Goal: Task Accomplishment & Management: Manage account settings

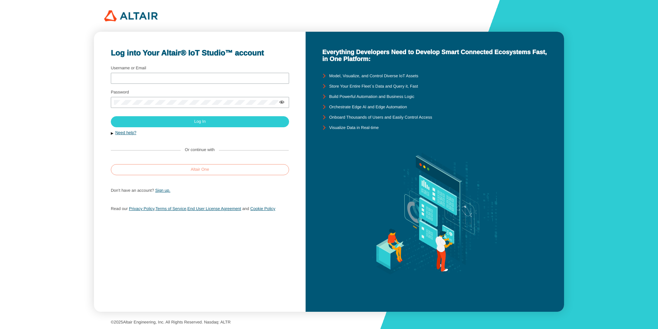
click at [226, 171] on paper-button "Altair One" at bounding box center [200, 169] width 178 height 11
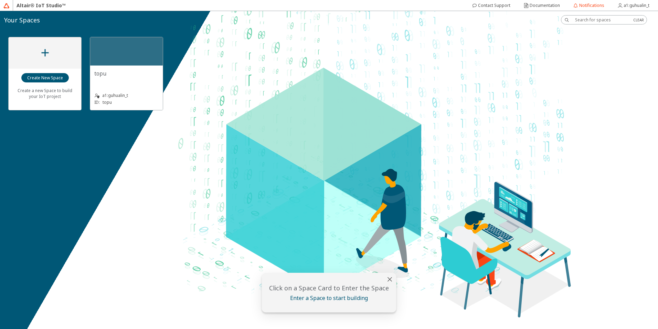
click at [145, 70] on div "topu" at bounding box center [126, 74] width 64 height 8
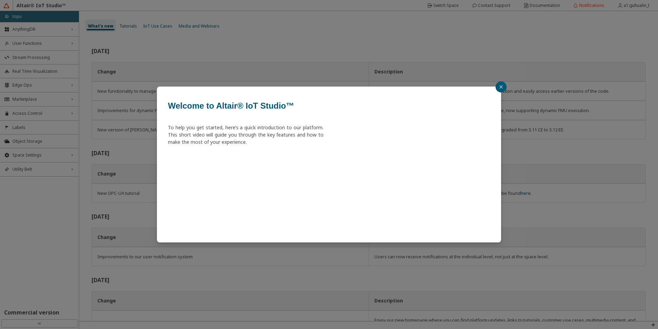
click at [503, 86] on button "button" at bounding box center [501, 86] width 11 height 11
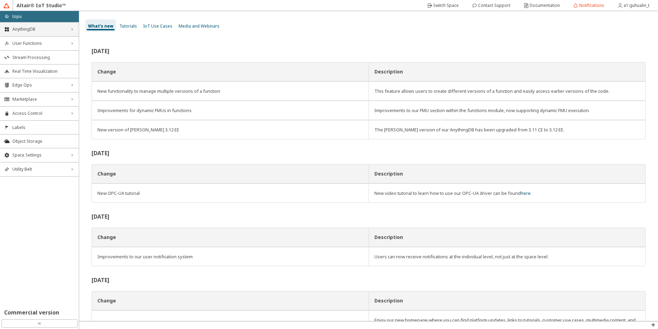
click at [44, 31] on span "AnythingDB" at bounding box center [39, 30] width 54 height 6
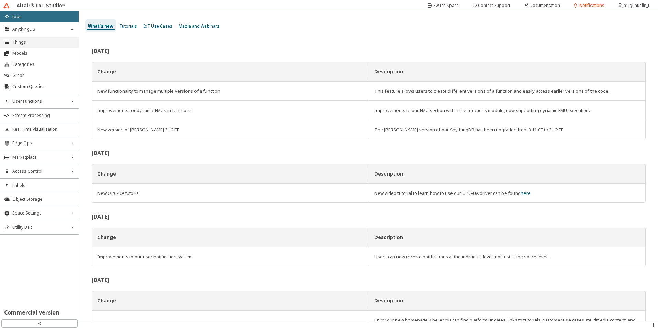
click at [28, 44] on span "Things" at bounding box center [43, 43] width 62 height 6
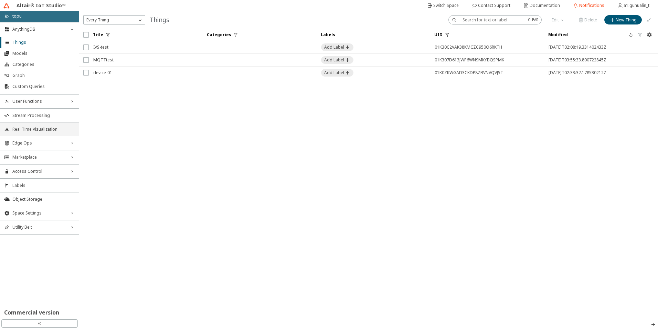
click at [48, 130] on span "Real Time Visualization" at bounding box center [43, 129] width 62 height 6
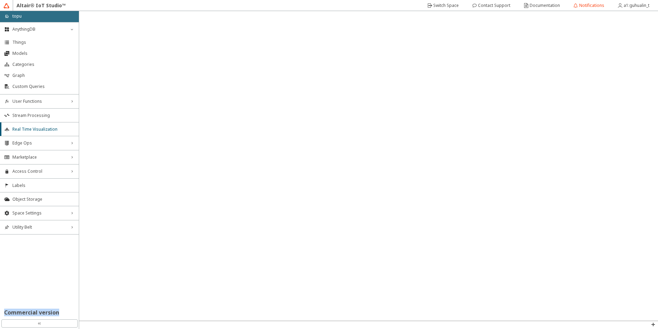
drag, startPoint x: 59, startPoint y: 314, endPoint x: 3, endPoint y: 314, distance: 55.8
click at [3, 314] on h2 "Commercial version" at bounding box center [39, 312] width 79 height 6
drag, startPoint x: 3, startPoint y: 312, endPoint x: 67, endPoint y: 310, distance: 63.7
click at [67, 310] on h2 "Commercial version" at bounding box center [39, 312] width 79 height 6
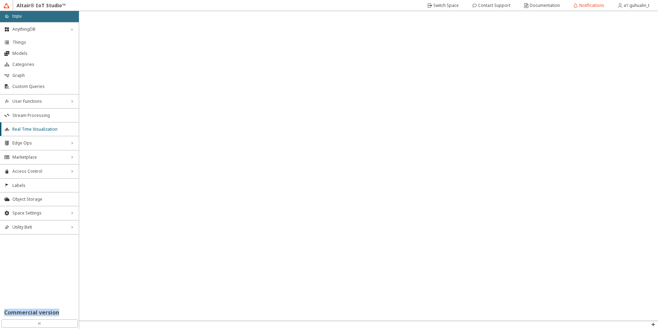
click at [67, 310] on h2 "Commercial version" at bounding box center [39, 312] width 79 height 6
click at [55, 265] on div "AnythingDB down_chevron Things Models Categories Graph Custom Queries User Func…" at bounding box center [39, 169] width 79 height 295
click at [54, 264] on div "AnythingDB down_chevron Things Models Categories Graph Custom Queries User Func…" at bounding box center [39, 169] width 79 height 295
click at [70, 32] on div "AnythingDB down_chevron" at bounding box center [39, 29] width 79 height 14
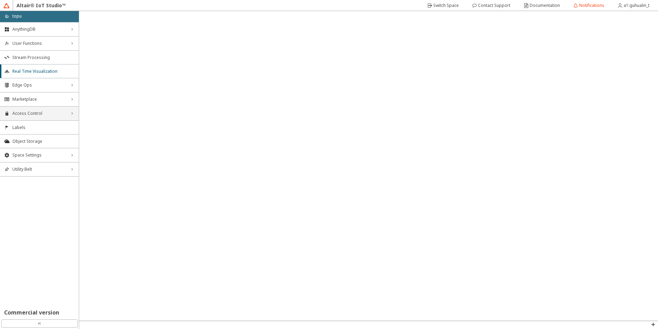
click at [45, 112] on span "Access Control" at bounding box center [39, 114] width 54 height 6
click at [33, 127] on span "Users" at bounding box center [43, 127] width 62 height 6
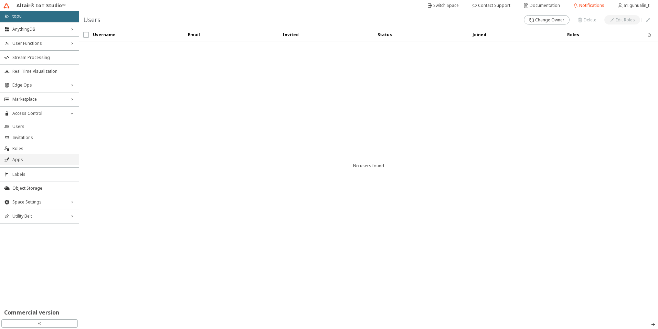
click at [29, 162] on span "Apps" at bounding box center [43, 160] width 62 height 6
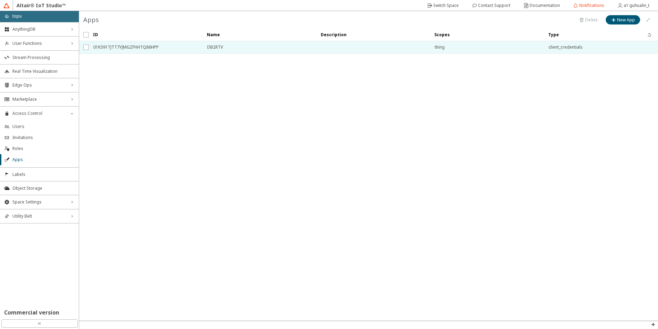
click at [404, 47] on td at bounding box center [374, 47] width 114 height 13
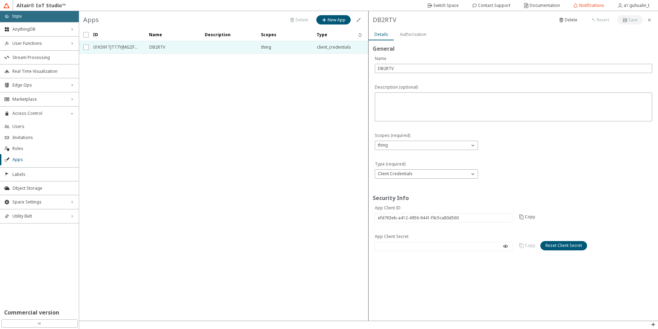
click at [0, 0] on slot "Authorization" at bounding box center [0, 0] width 0 height 0
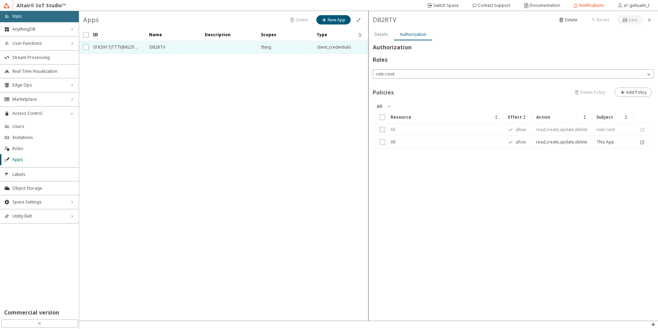
click at [0, 0] on slot "Details" at bounding box center [0, 0] width 0 height 0
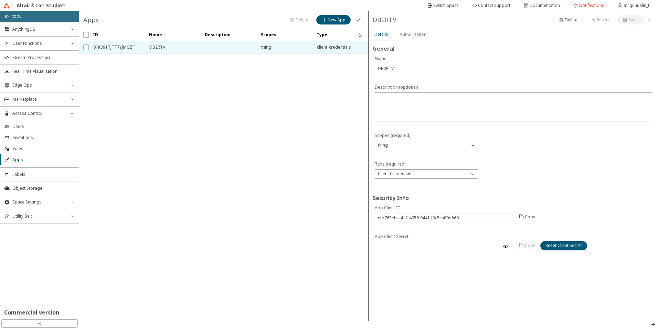
drag, startPoint x: 399, startPoint y: 208, endPoint x: 388, endPoint y: 209, distance: 11.4
click at [388, 209] on p "App Client ID" at bounding box center [444, 208] width 138 height 6
click at [412, 237] on p "App Client Secret" at bounding box center [444, 236] width 138 height 6
click at [223, 252] on iron-scroll-threshold "ID Name Description Type" at bounding box center [224, 175] width 290 height 292
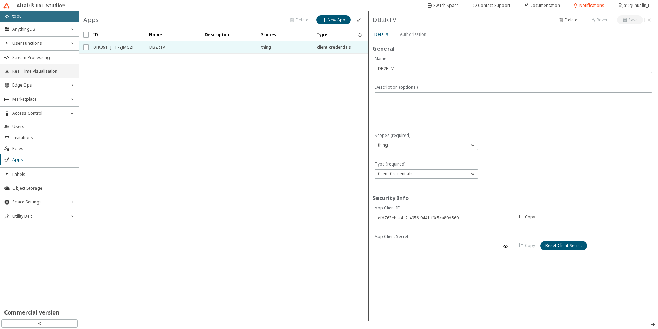
click at [34, 69] on span "Real Time Visualization" at bounding box center [43, 72] width 62 height 6
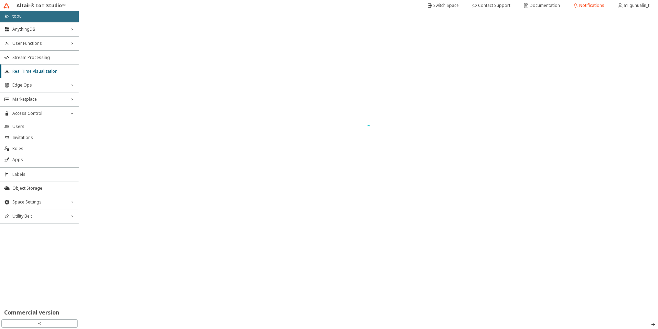
click at [301, 7] on div "Altair® IoT Studio™" at bounding box center [329, 5] width 652 height 11
